Goal: Information Seeking & Learning: Learn about a topic

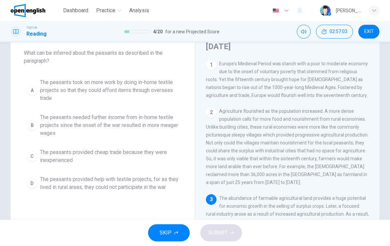
scroll to position [36, 0]
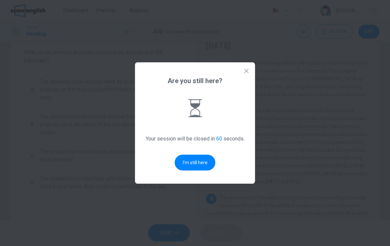
click at [197, 162] on button "I'm still here" at bounding box center [195, 163] width 41 height 16
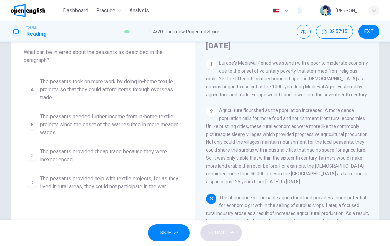
click at [153, 182] on span "The peasants provided help with textile projects, for as they lived in rural ar…" at bounding box center [109, 183] width 139 height 16
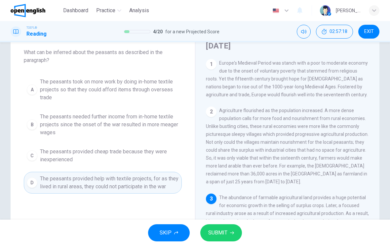
click at [217, 233] on span "SUBMIT" at bounding box center [217, 232] width 19 height 9
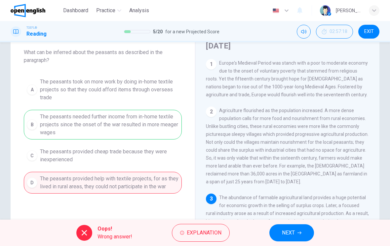
click at [289, 225] on button "NEXT" at bounding box center [291, 233] width 45 height 17
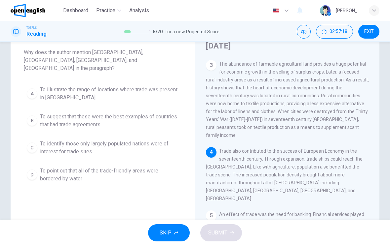
scroll to position [139, 0]
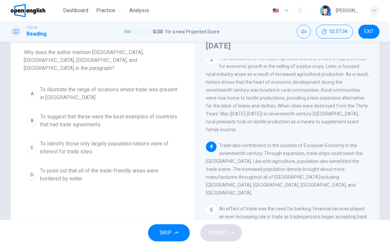
click at [122, 114] on span "To suggest that these were the best examples of countries that had trade agreem…" at bounding box center [109, 121] width 139 height 16
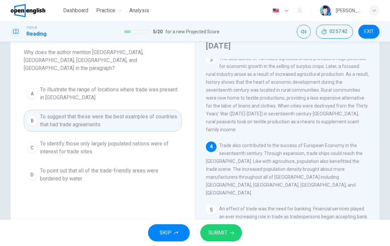
click at [110, 142] on span "To identify those only largely populated nations were of interest for trade sit…" at bounding box center [109, 148] width 139 height 16
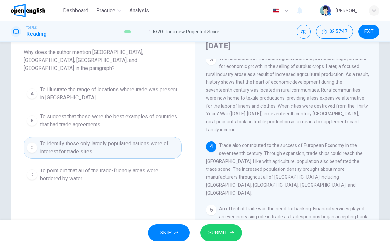
click at [222, 230] on span "SUBMIT" at bounding box center [217, 232] width 19 height 9
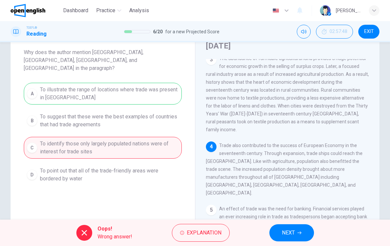
click at [288, 230] on span "NEXT" at bounding box center [288, 232] width 13 height 9
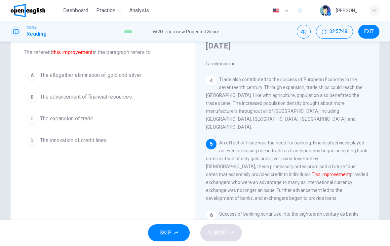
scroll to position [213, 0]
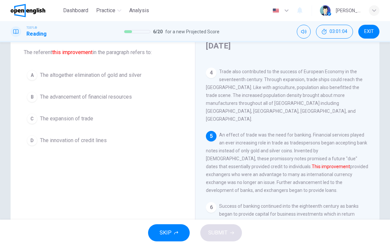
click at [143, 102] on button "B The advancement of financial resources" at bounding box center [103, 97] width 158 height 17
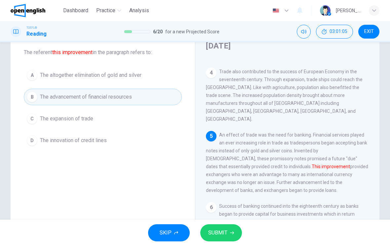
click at [219, 221] on div "SKIP SUBMIT" at bounding box center [195, 233] width 390 height 26
click at [224, 237] on span "SUBMIT" at bounding box center [217, 232] width 19 height 9
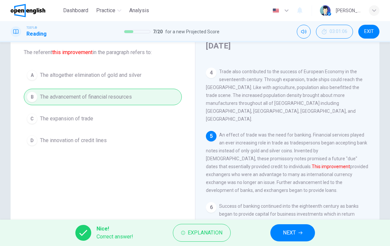
click at [288, 234] on span "NEXT" at bounding box center [289, 232] width 13 height 9
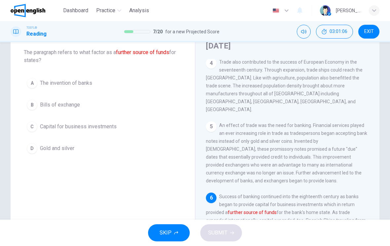
scroll to position [246, 0]
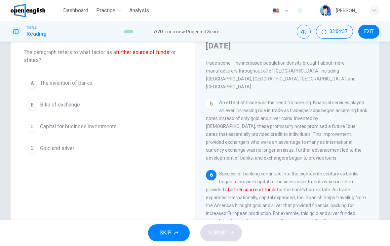
click at [158, 85] on button "A The invention of banks" at bounding box center [103, 83] width 158 height 17
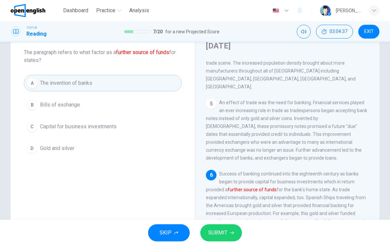
click at [224, 229] on span "SUBMIT" at bounding box center [217, 232] width 19 height 9
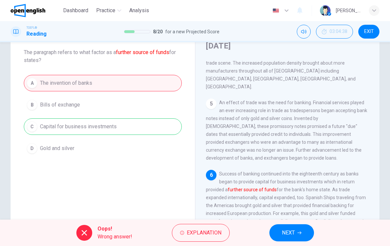
click at [281, 234] on button "NEXT" at bounding box center [291, 233] width 45 height 17
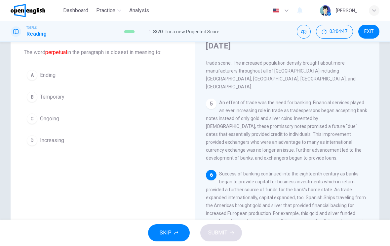
click at [142, 123] on button "C Ongoing" at bounding box center [103, 119] width 158 height 17
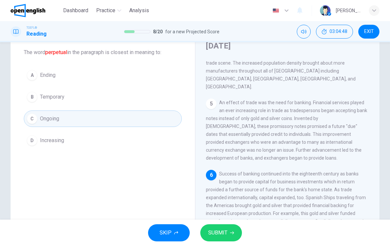
click at [225, 227] on button "SUBMIT" at bounding box center [221, 233] width 42 height 17
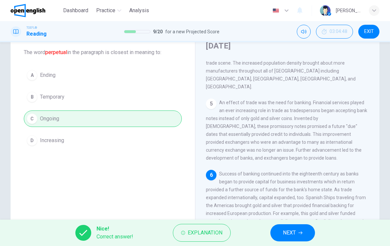
click at [295, 232] on span "NEXT" at bounding box center [289, 232] width 13 height 9
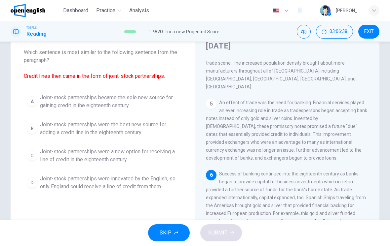
click at [163, 240] on button "SKIP" at bounding box center [169, 233] width 42 height 17
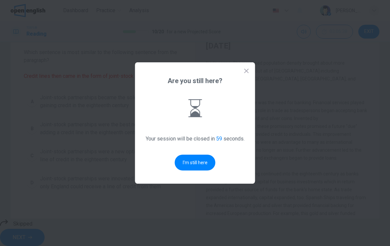
click at [196, 165] on button "I'm still here" at bounding box center [195, 163] width 41 height 16
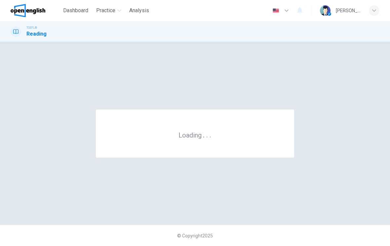
scroll to position [0, 0]
